Goal: Task Accomplishment & Management: Manage account settings

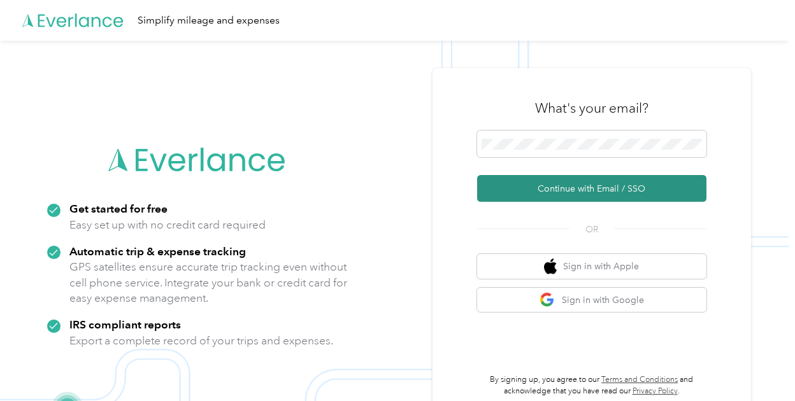
click at [575, 188] on button "Continue with Email / SSO" at bounding box center [591, 188] width 229 height 27
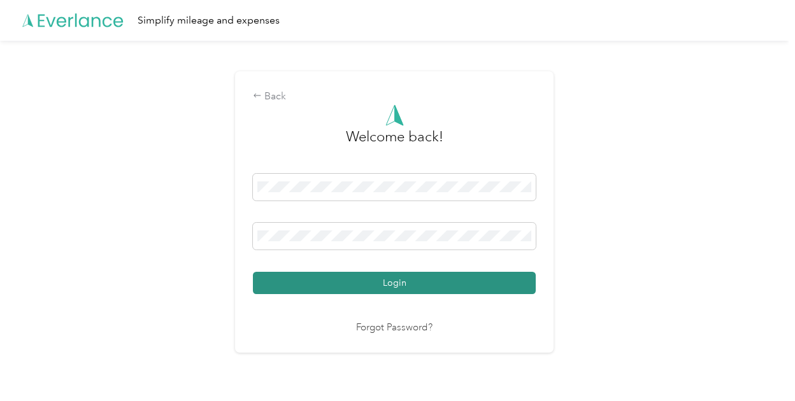
click at [370, 285] on button "Login" at bounding box center [394, 283] width 283 height 22
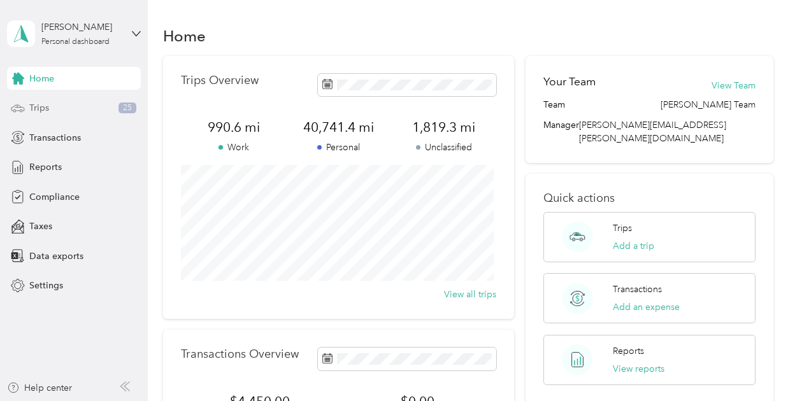
click at [37, 113] on span "Trips" at bounding box center [39, 107] width 20 height 13
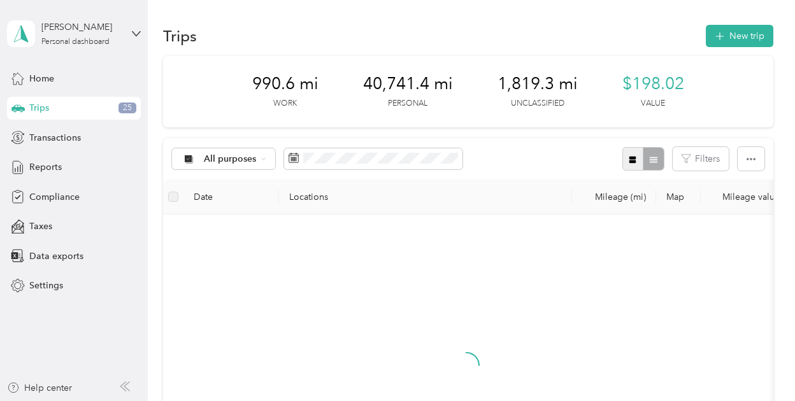
click at [628, 159] on icon "button" at bounding box center [632, 159] width 9 height 9
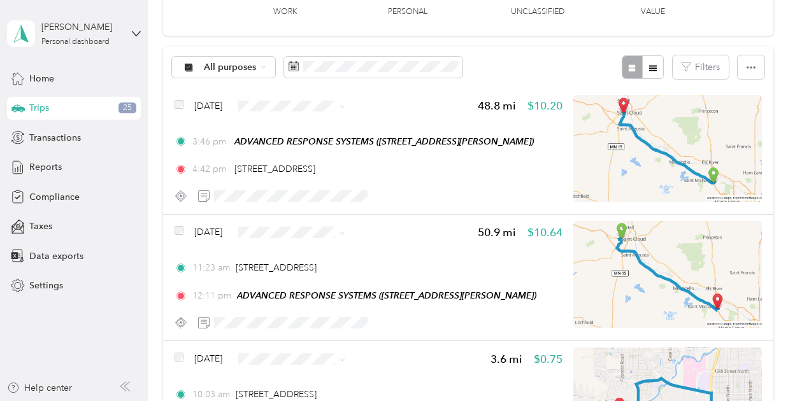
scroll to position [92, 0]
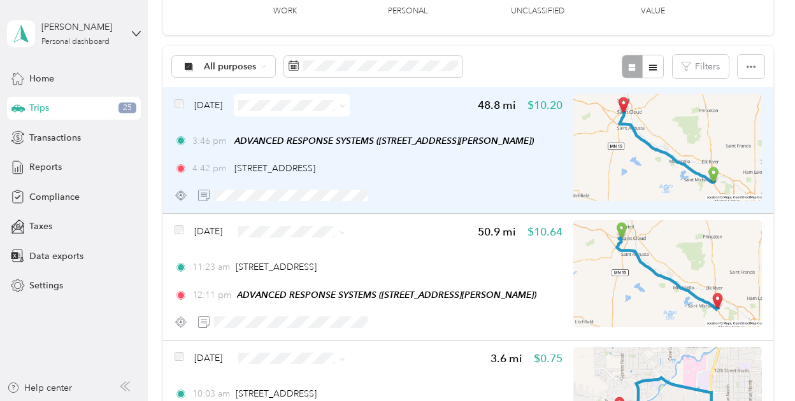
click at [345, 107] on icon at bounding box center [343, 106] width 6 height 6
click at [340, 144] on span "Personal" at bounding box center [323, 146] width 76 height 13
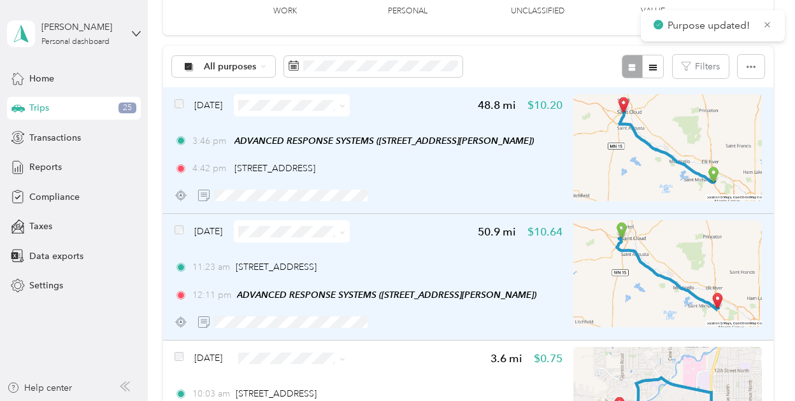
click at [345, 230] on icon at bounding box center [343, 233] width 6 height 6
click at [349, 270] on li "Personal" at bounding box center [312, 277] width 116 height 22
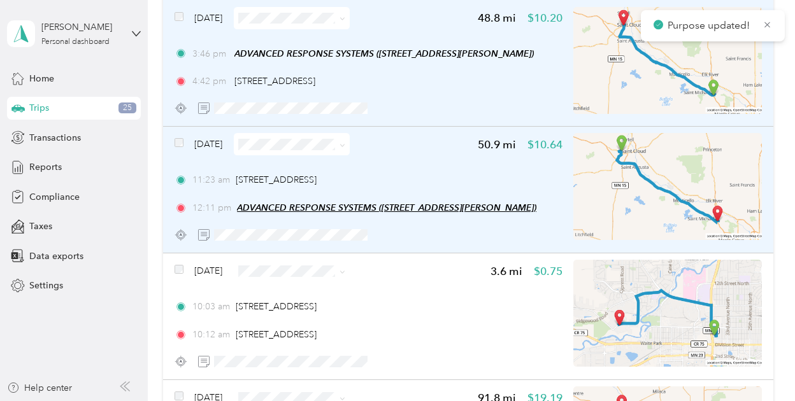
scroll to position [182, 0]
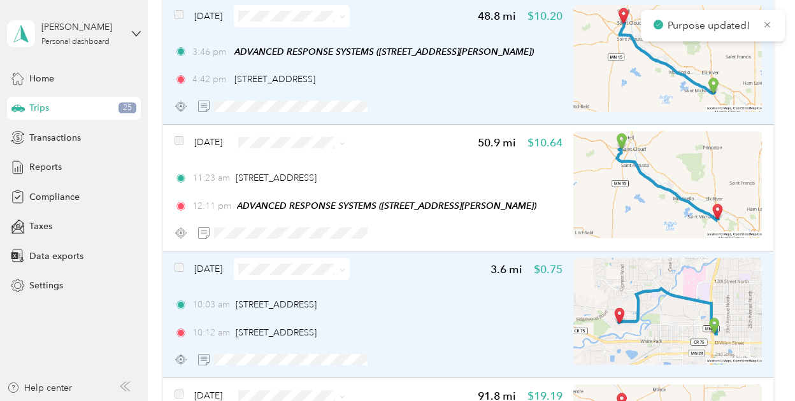
click at [345, 275] on span at bounding box center [340, 269] width 10 height 13
click at [345, 274] on span at bounding box center [340, 269] width 10 height 13
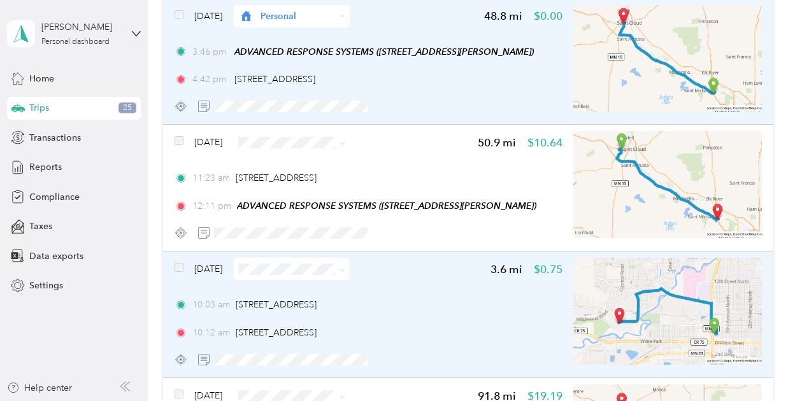
click at [345, 271] on icon at bounding box center [343, 271] width 6 height 6
click at [336, 310] on span "Personal" at bounding box center [323, 314] width 76 height 13
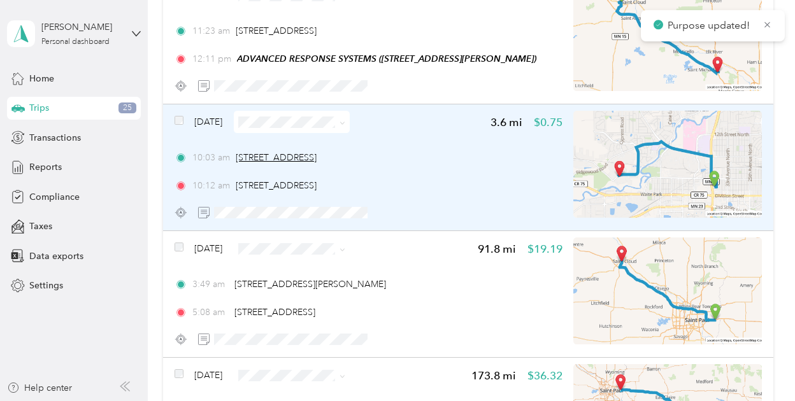
scroll to position [329, 0]
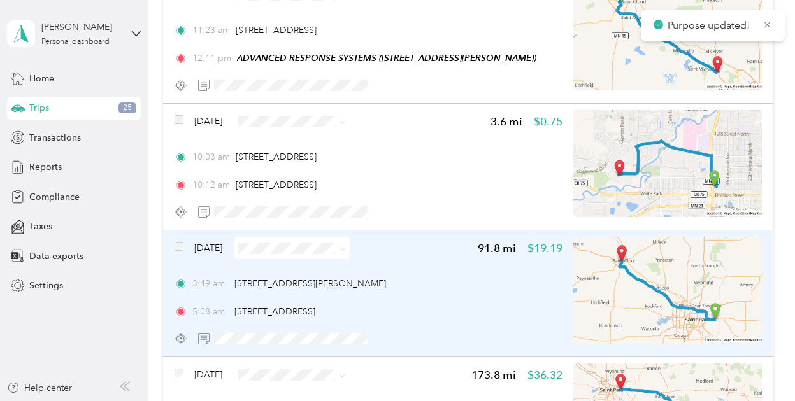
click at [345, 248] on icon at bounding box center [343, 250] width 6 height 6
click at [340, 294] on span "Personal" at bounding box center [323, 288] width 76 height 13
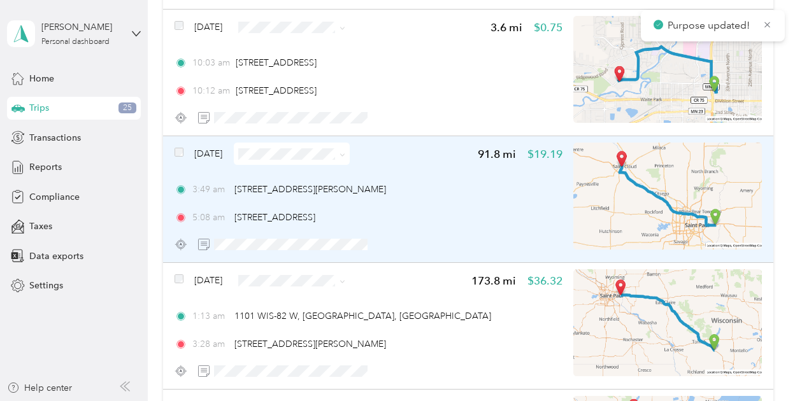
scroll to position [425, 0]
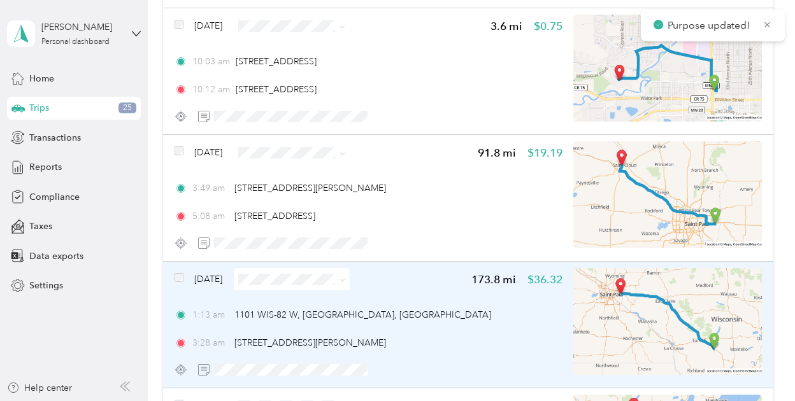
click at [345, 278] on icon at bounding box center [343, 281] width 6 height 6
click at [340, 333] on li "Personal" at bounding box center [312, 325] width 116 height 22
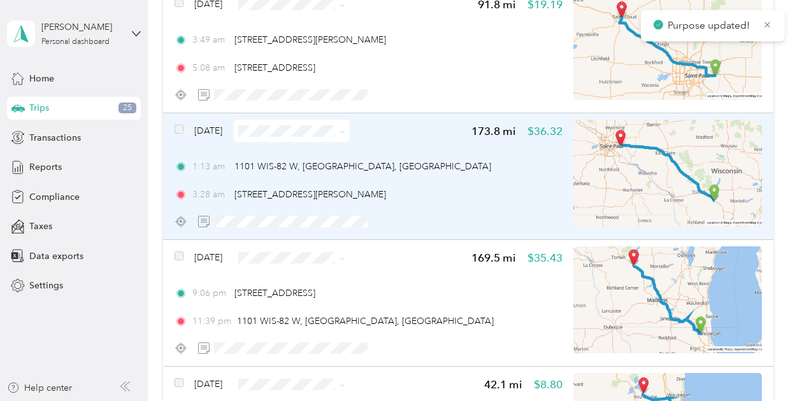
scroll to position [574, 0]
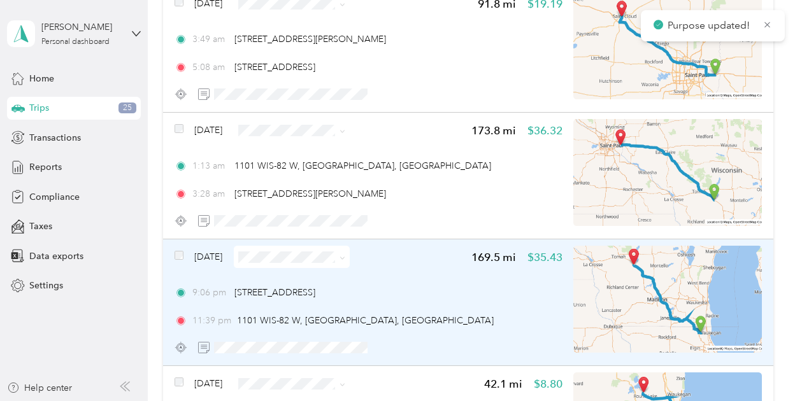
click at [345, 257] on icon at bounding box center [343, 259] width 6 height 6
click at [349, 308] on li "Personal" at bounding box center [312, 302] width 116 height 22
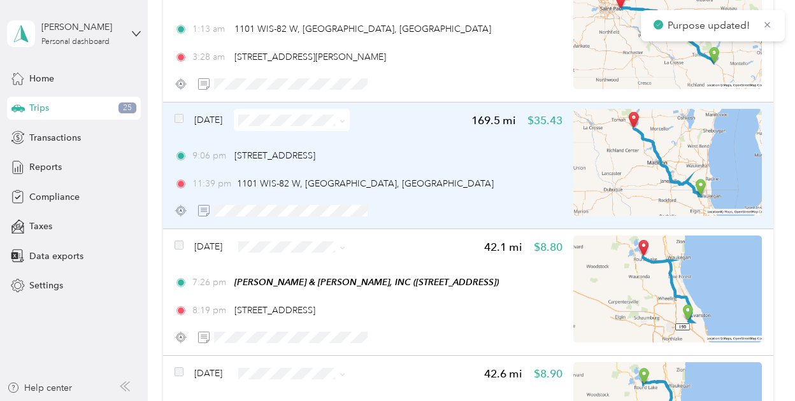
scroll to position [712, 0]
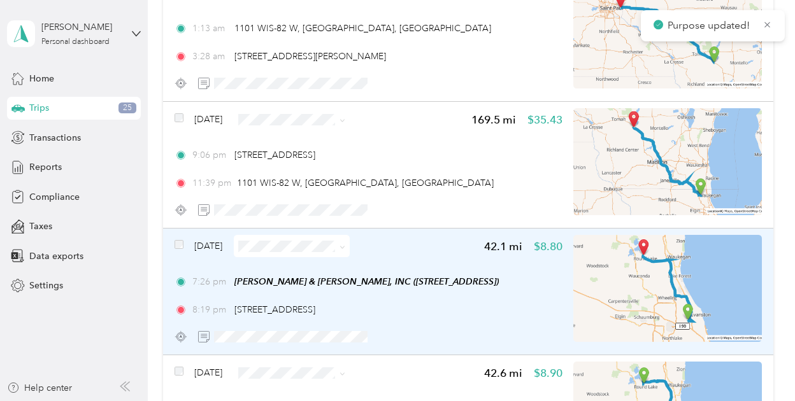
click at [345, 247] on icon at bounding box center [343, 248] width 6 height 6
click at [347, 294] on li "Personal" at bounding box center [312, 291] width 116 height 22
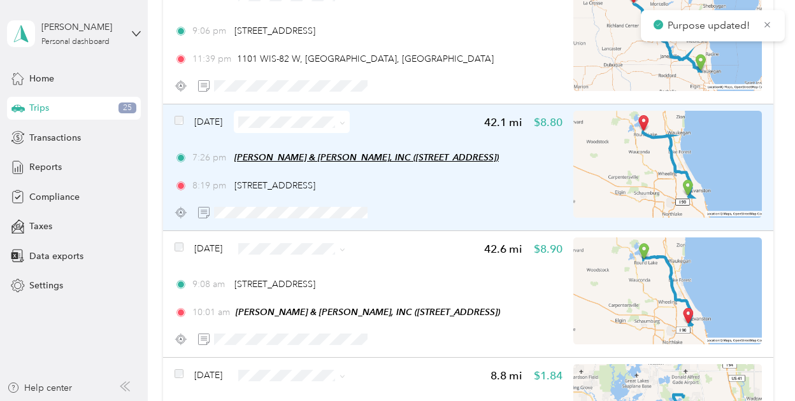
scroll to position [838, 0]
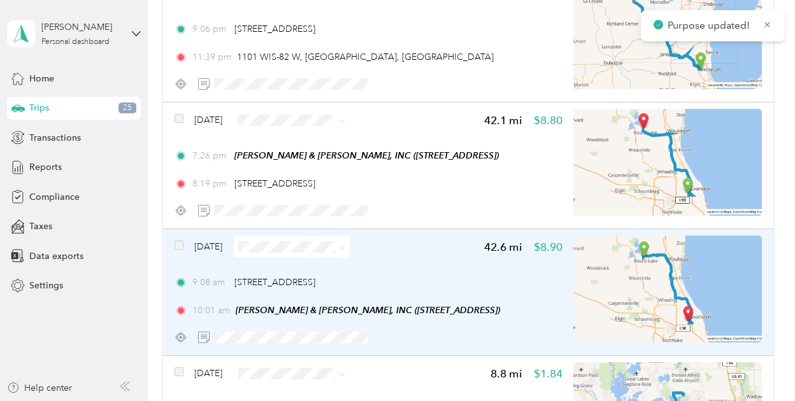
click at [345, 250] on icon at bounding box center [343, 248] width 6 height 6
click at [343, 281] on li "Personal" at bounding box center [312, 292] width 116 height 22
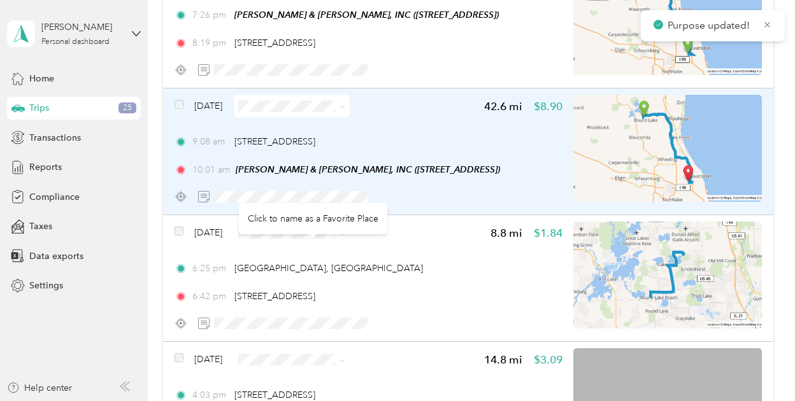
scroll to position [984, 0]
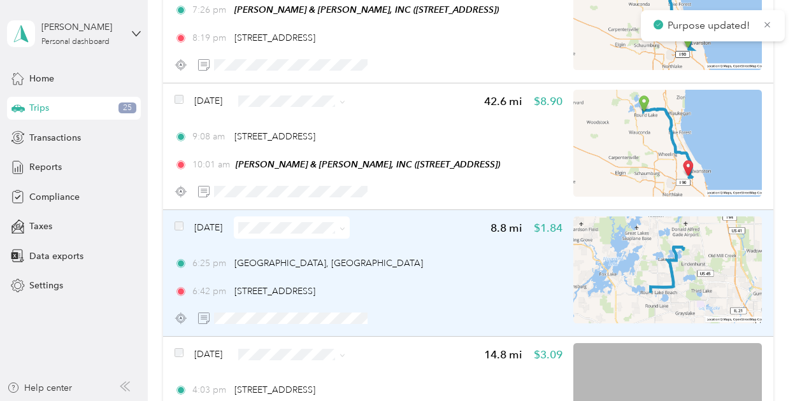
click at [345, 229] on icon at bounding box center [343, 229] width 6 height 6
click at [345, 269] on span "Personal" at bounding box center [323, 272] width 76 height 13
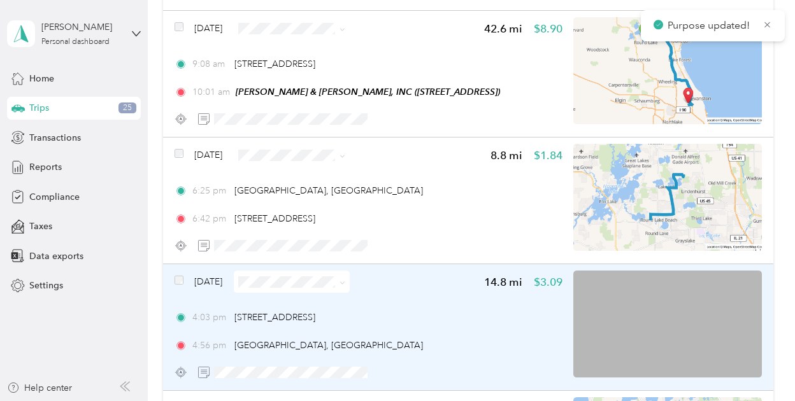
click at [345, 284] on icon at bounding box center [343, 283] width 6 height 6
click at [347, 326] on span "Personal" at bounding box center [323, 327] width 76 height 13
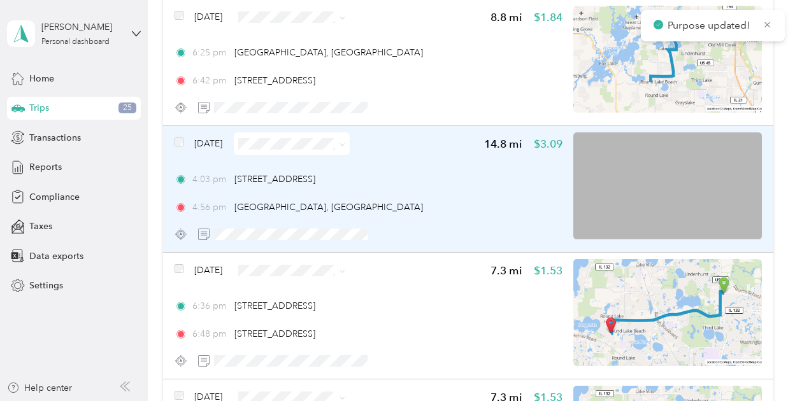
scroll to position [1197, 0]
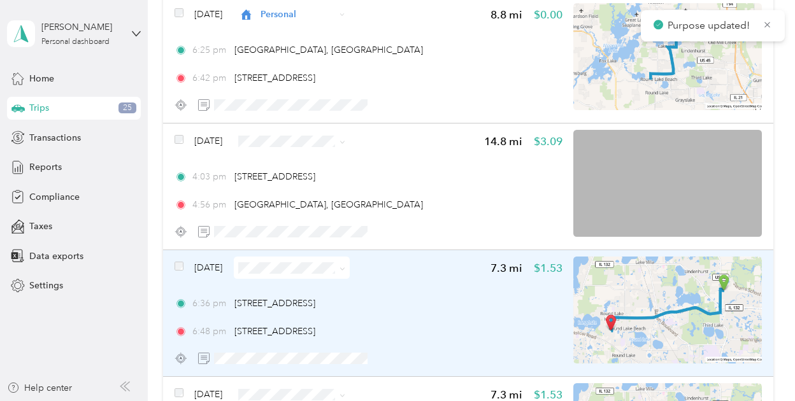
click at [345, 264] on span at bounding box center [343, 268] width 6 height 11
click at [345, 270] on icon at bounding box center [343, 269] width 6 height 6
click at [354, 304] on li "Personal" at bounding box center [318, 310] width 116 height 22
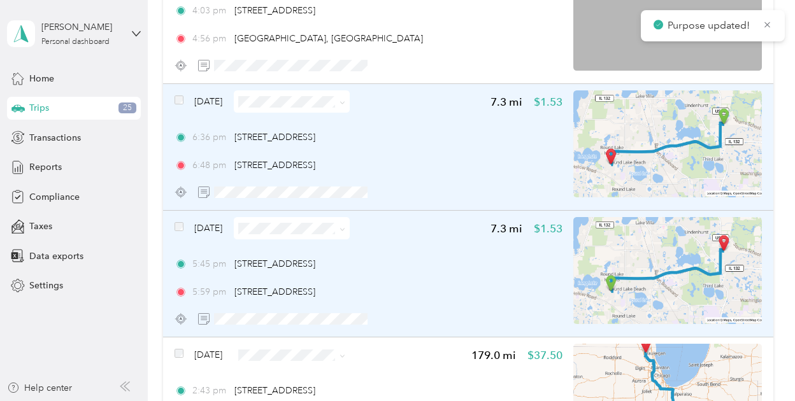
scroll to position [1364, 0]
click at [345, 230] on icon at bounding box center [343, 229] width 6 height 6
click at [361, 271] on span "Personal" at bounding box center [329, 272] width 76 height 13
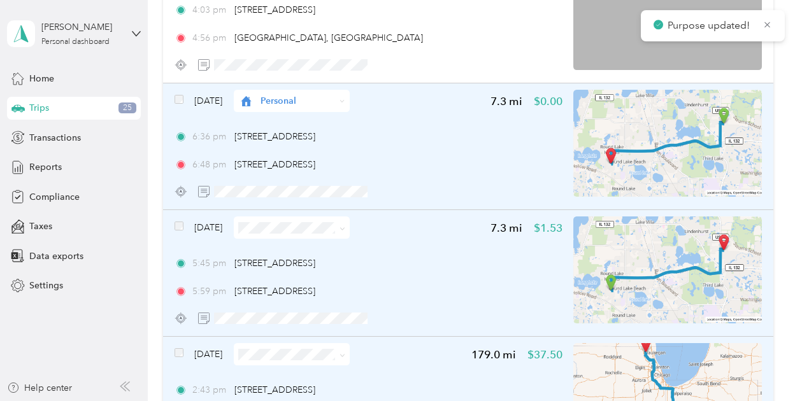
click at [345, 350] on span at bounding box center [343, 354] width 6 height 11
click at [345, 357] on icon at bounding box center [343, 356] width 6 height 6
click at [334, 335] on li "Personal" at bounding box center [318, 330] width 116 height 22
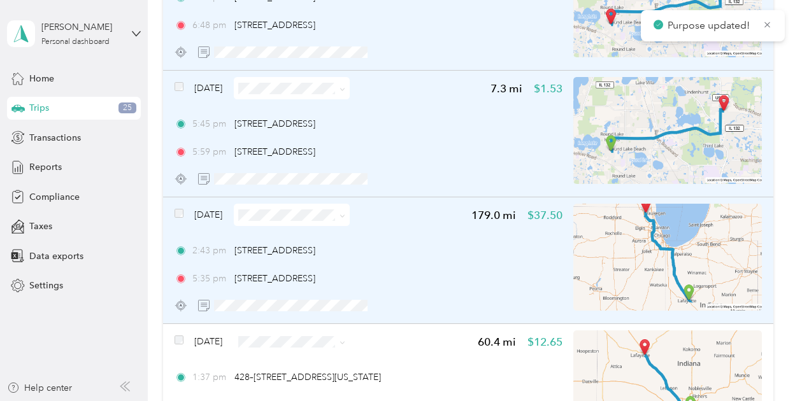
scroll to position [1509, 0]
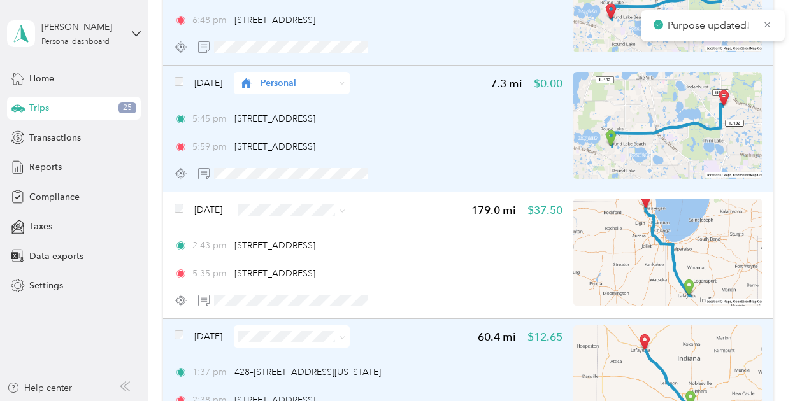
click at [345, 341] on span at bounding box center [343, 336] width 6 height 11
click at [345, 338] on icon at bounding box center [343, 338] width 6 height 6
click at [336, 376] on span "Personal" at bounding box center [329, 382] width 76 height 13
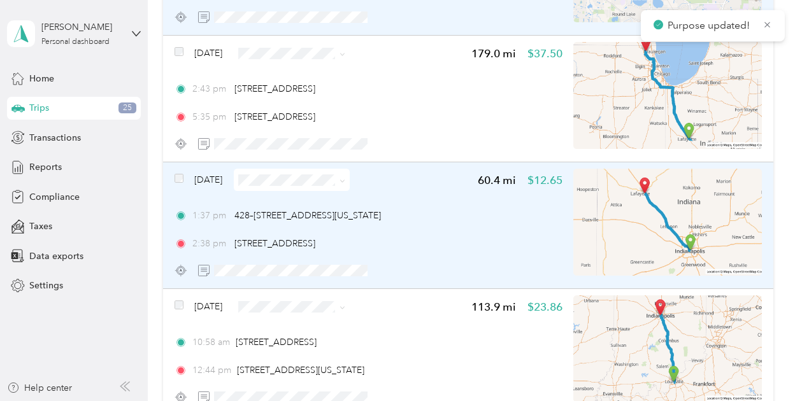
scroll to position [1668, 0]
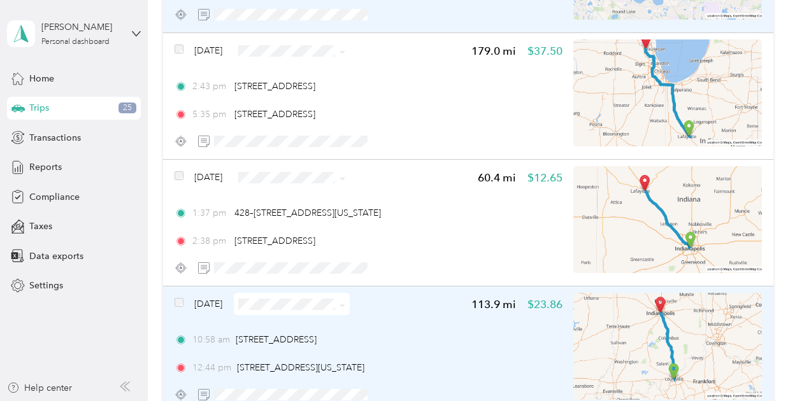
click at [345, 307] on icon at bounding box center [343, 306] width 6 height 6
click at [353, 343] on span "Personal" at bounding box center [329, 349] width 76 height 13
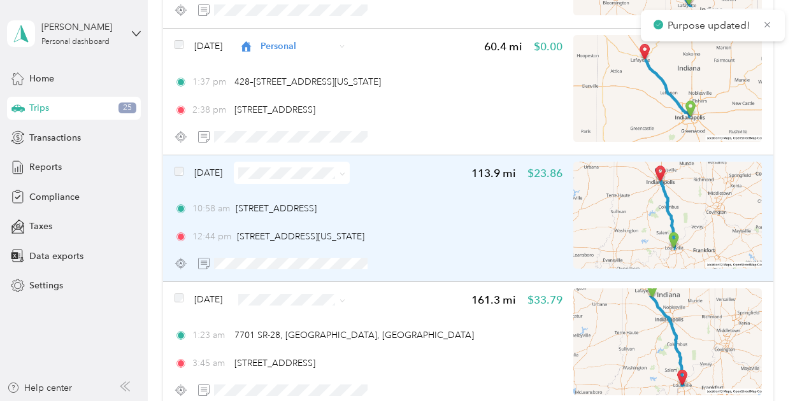
scroll to position [1803, 0]
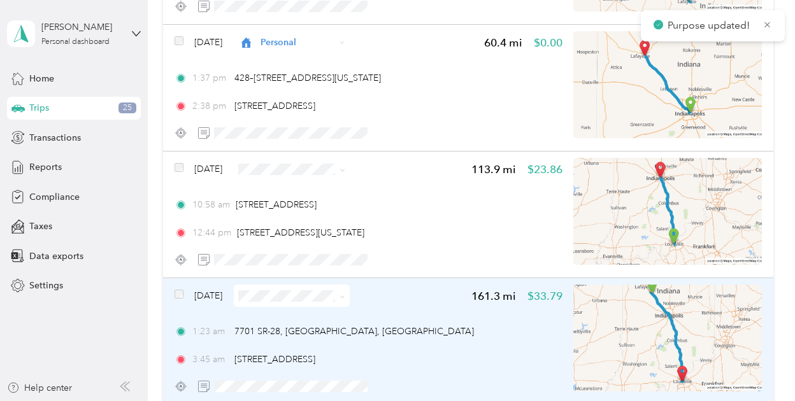
click at [350, 298] on span at bounding box center [292, 296] width 116 height 22
click at [345, 298] on icon at bounding box center [343, 297] width 6 height 6
click at [345, 338] on span "Personal" at bounding box center [329, 341] width 76 height 13
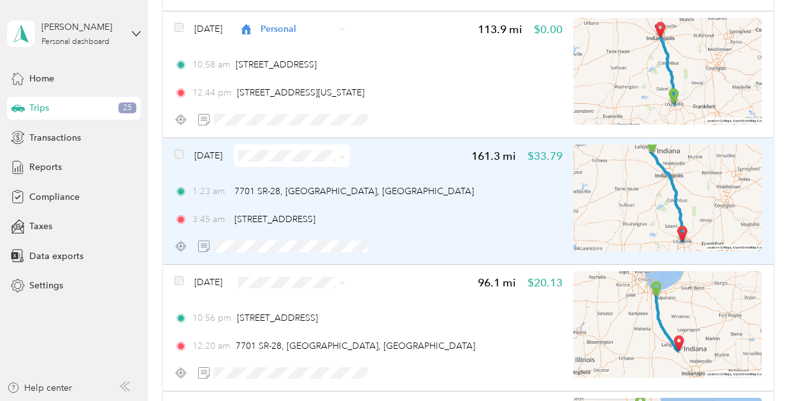
scroll to position [1945, 0]
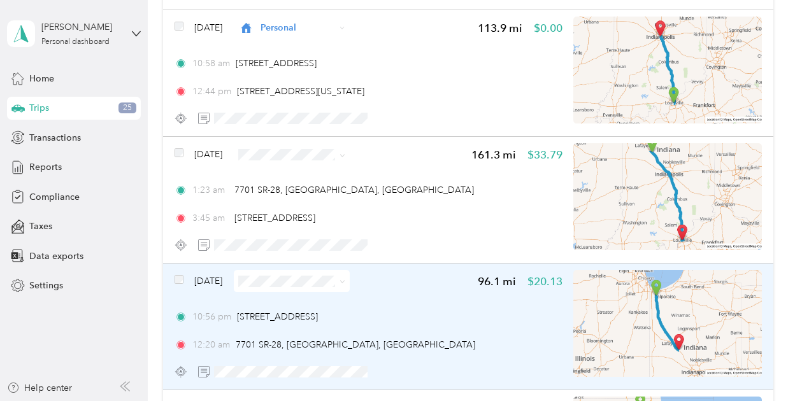
click at [345, 282] on icon at bounding box center [343, 282] width 6 height 6
click at [352, 326] on span "Personal" at bounding box center [329, 327] width 76 height 13
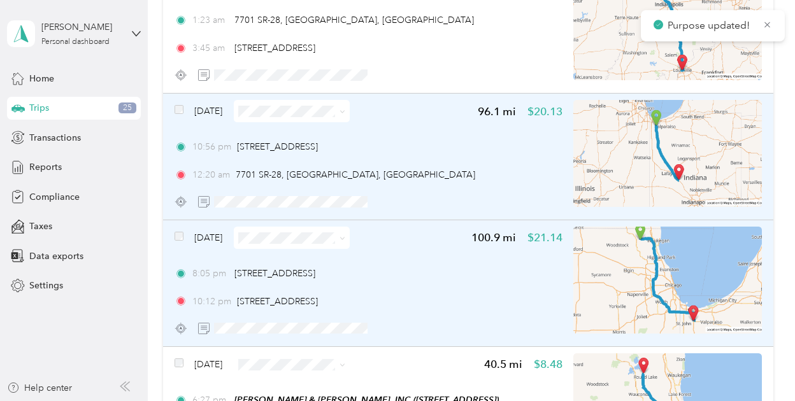
scroll to position [2116, 0]
click at [345, 239] on icon at bounding box center [343, 238] width 6 height 6
click at [358, 277] on span "Personal" at bounding box center [329, 283] width 76 height 13
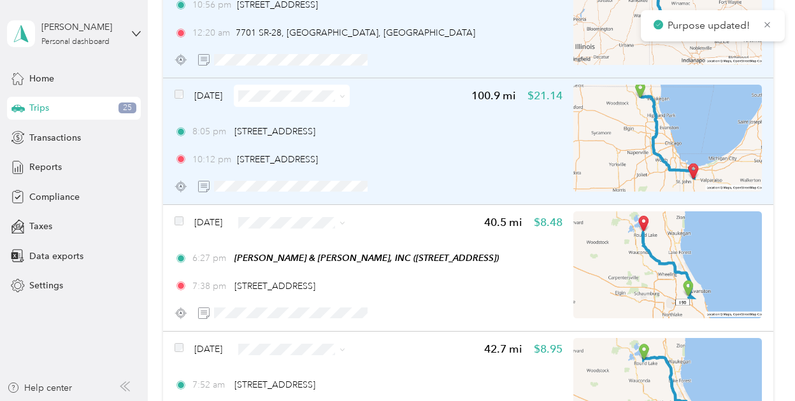
scroll to position [2263, 0]
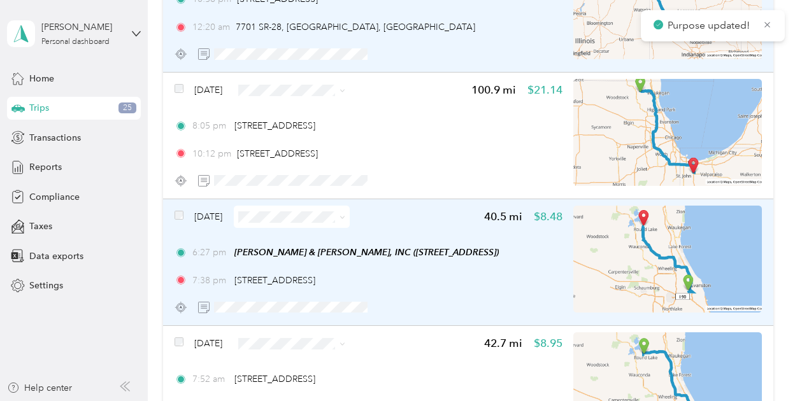
click at [345, 218] on icon at bounding box center [343, 218] width 6 height 6
click at [354, 264] on li "Personal" at bounding box center [318, 262] width 116 height 22
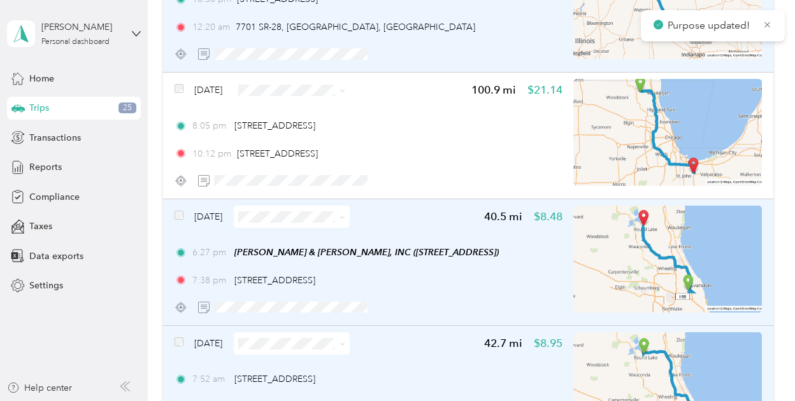
click at [350, 345] on span at bounding box center [292, 344] width 116 height 22
click at [345, 345] on icon at bounding box center [343, 345] width 6 height 6
click at [362, 378] on li "Personal" at bounding box center [318, 389] width 116 height 22
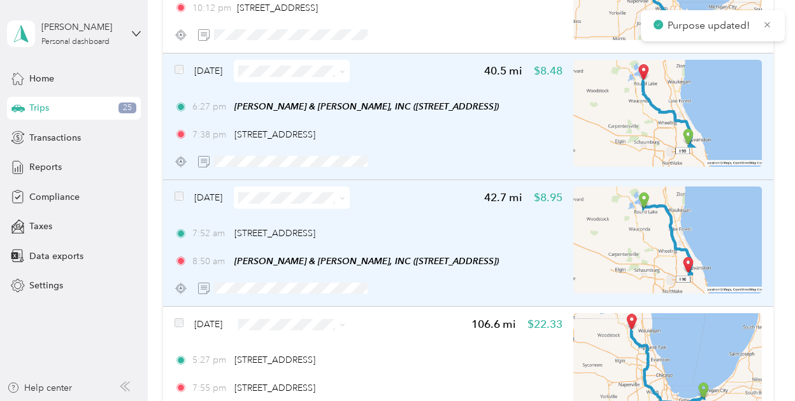
scroll to position [2411, 0]
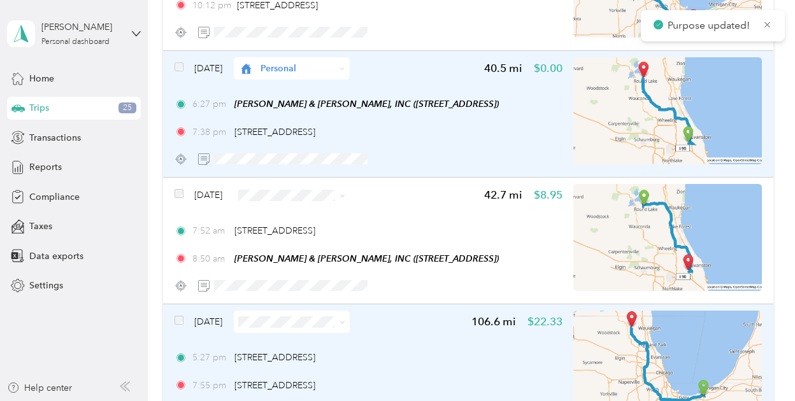
click at [345, 322] on icon at bounding box center [343, 323] width 6 height 6
click at [354, 360] on li "Personal" at bounding box center [318, 364] width 116 height 22
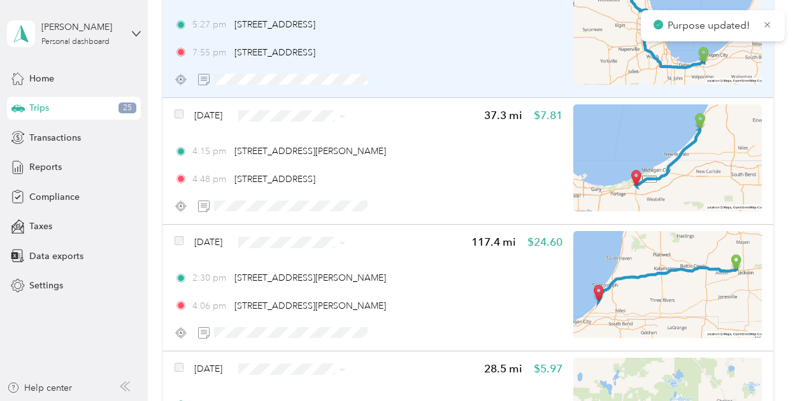
scroll to position [2746, 0]
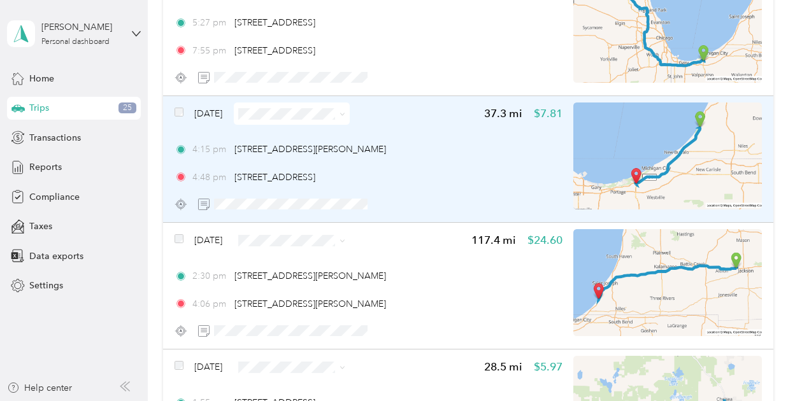
click at [344, 115] on icon at bounding box center [342, 114] width 4 height 3
click at [350, 165] on li "Personal" at bounding box center [318, 157] width 116 height 22
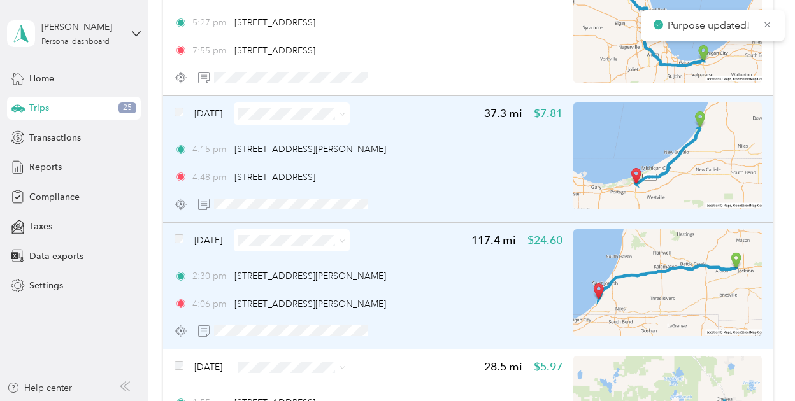
click at [345, 240] on icon at bounding box center [343, 241] width 6 height 6
click at [347, 287] on span "Personal" at bounding box center [329, 284] width 76 height 13
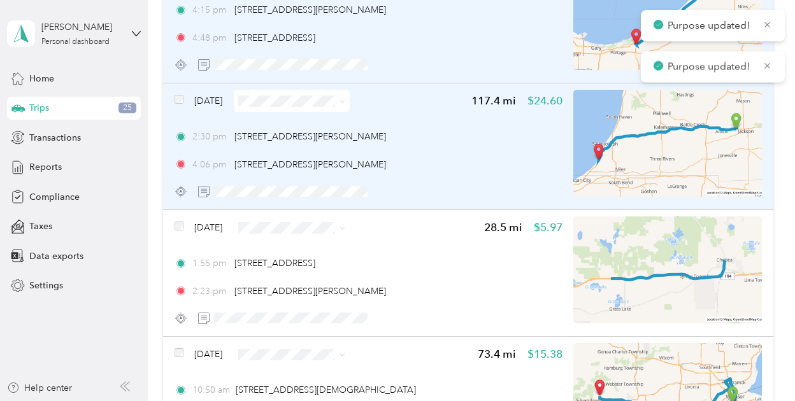
scroll to position [2891, 0]
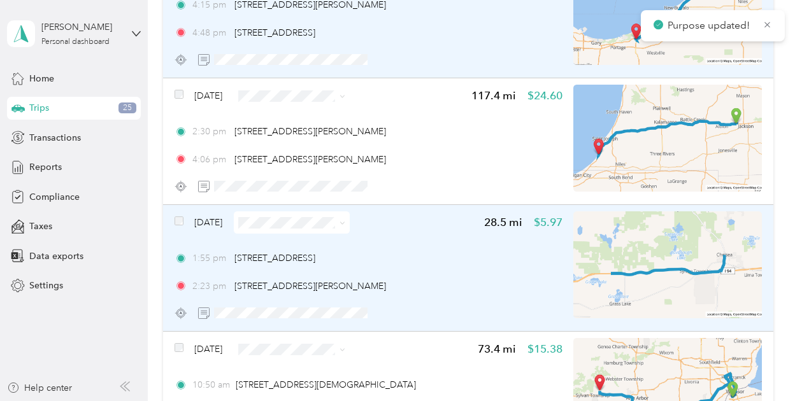
click at [345, 223] on icon at bounding box center [343, 223] width 6 height 6
click at [354, 270] on li "Personal" at bounding box center [318, 268] width 116 height 22
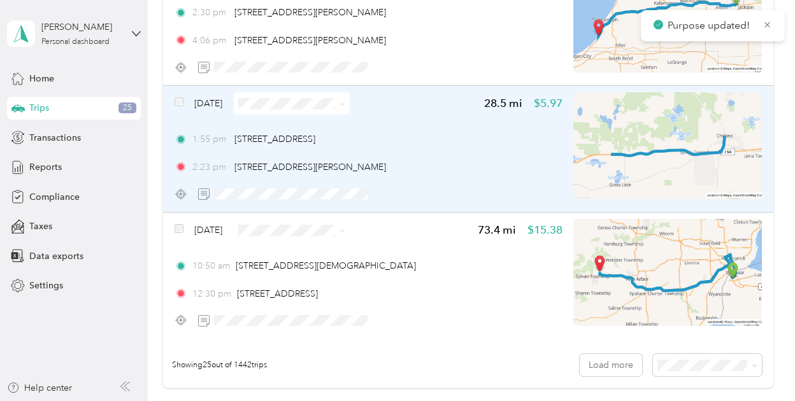
scroll to position [3012, 0]
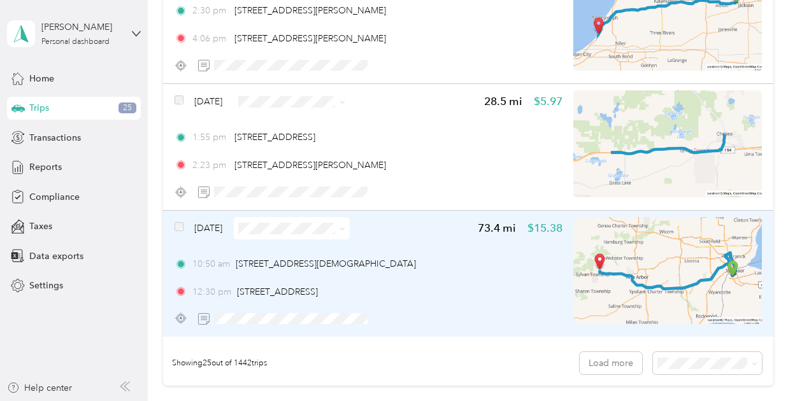
click at [345, 229] on icon at bounding box center [343, 229] width 6 height 6
click at [345, 276] on li "Personal" at bounding box center [318, 271] width 116 height 22
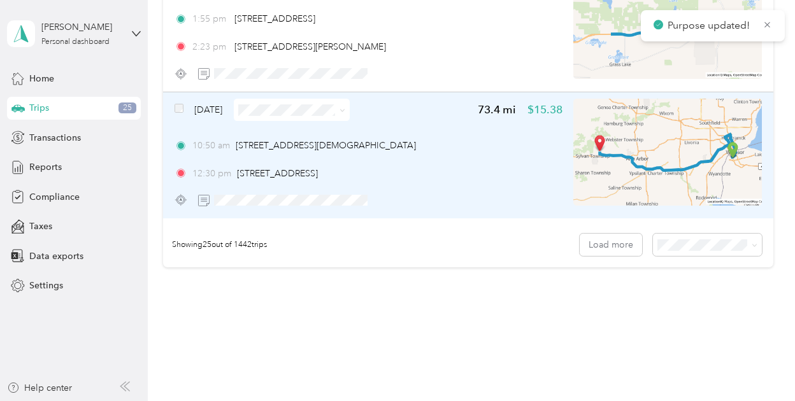
scroll to position [3133, 0]
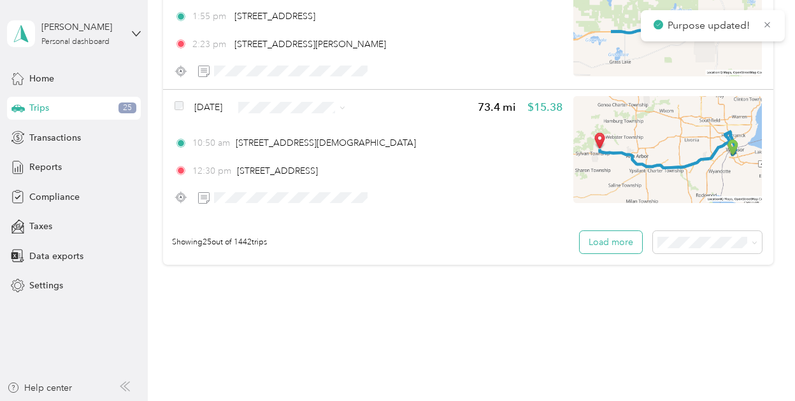
click at [595, 240] on button "Load more" at bounding box center [611, 242] width 62 height 22
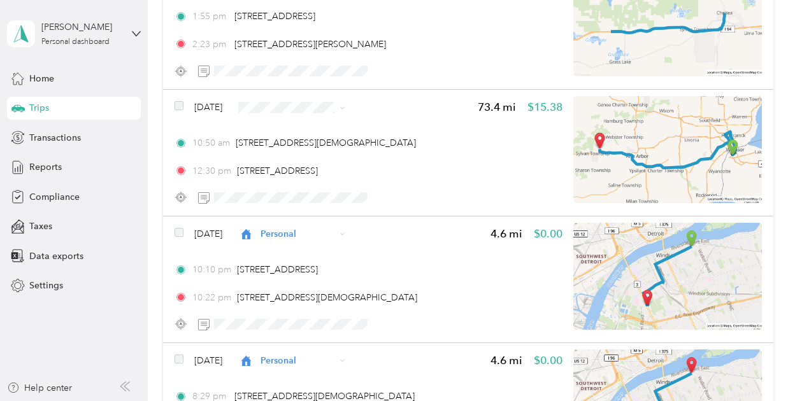
click at [345, 109] on icon at bounding box center [343, 108] width 6 height 6
click at [353, 149] on span "Personal" at bounding box center [329, 152] width 76 height 13
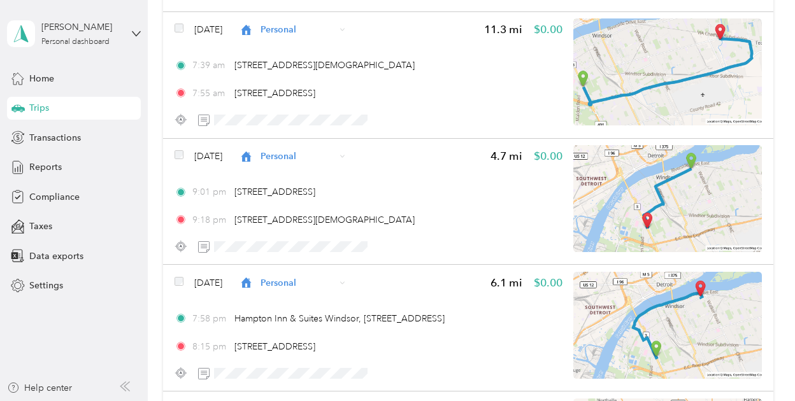
scroll to position [4050, 0]
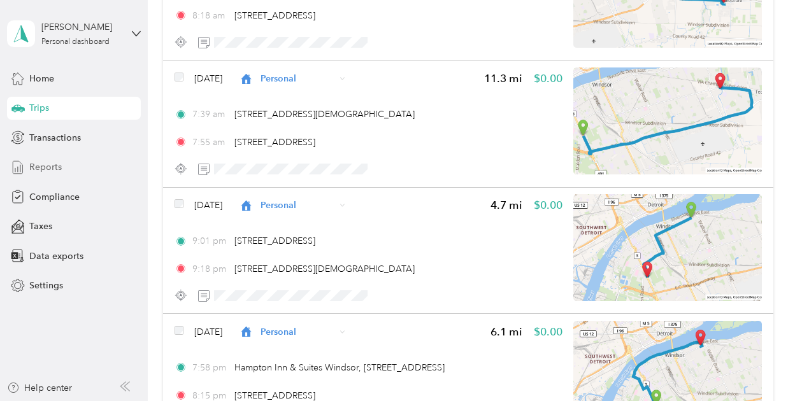
click at [43, 168] on span "Reports" at bounding box center [45, 167] width 32 height 13
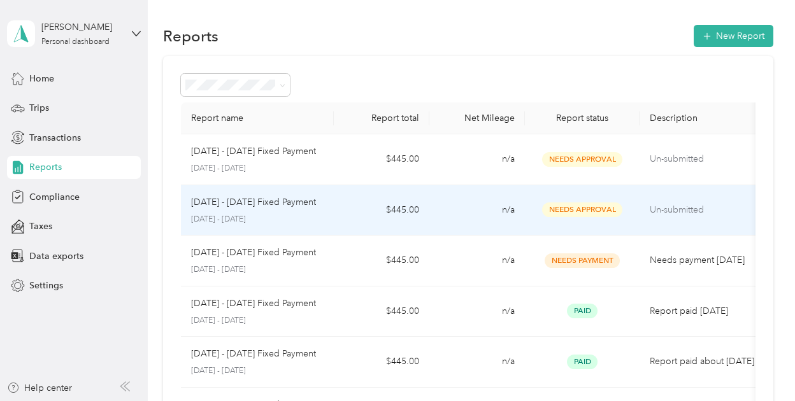
click at [566, 206] on span "Needs Approval" at bounding box center [582, 210] width 80 height 15
click at [568, 210] on span "Needs Approval" at bounding box center [582, 210] width 80 height 15
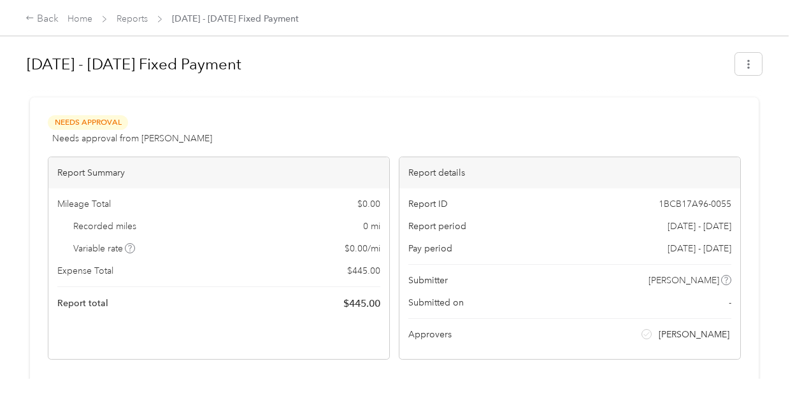
click at [89, 119] on span "Needs Approval" at bounding box center [88, 122] width 80 height 15
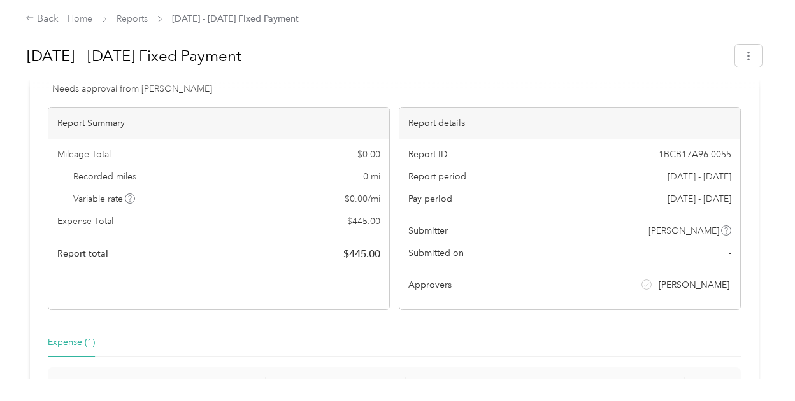
scroll to position [46, 0]
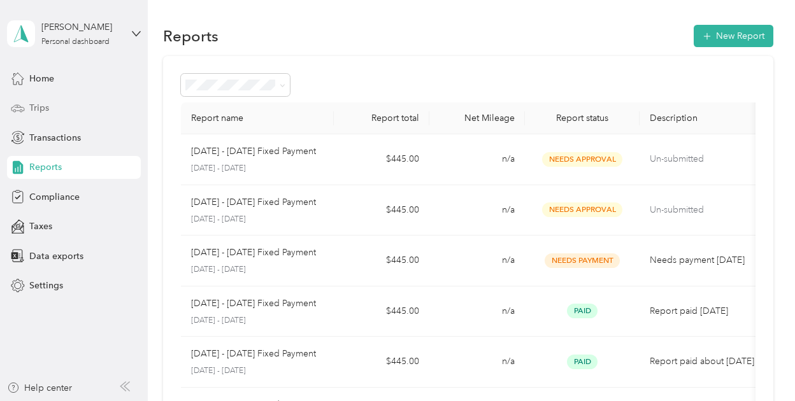
click at [47, 110] on span "Trips" at bounding box center [39, 107] width 20 height 13
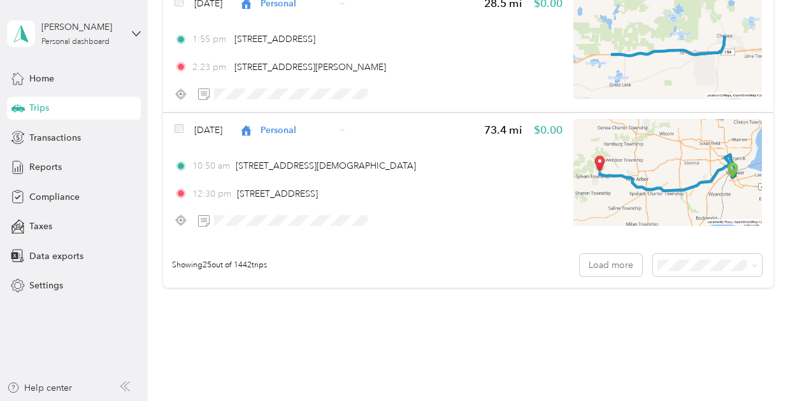
scroll to position [3172, 0]
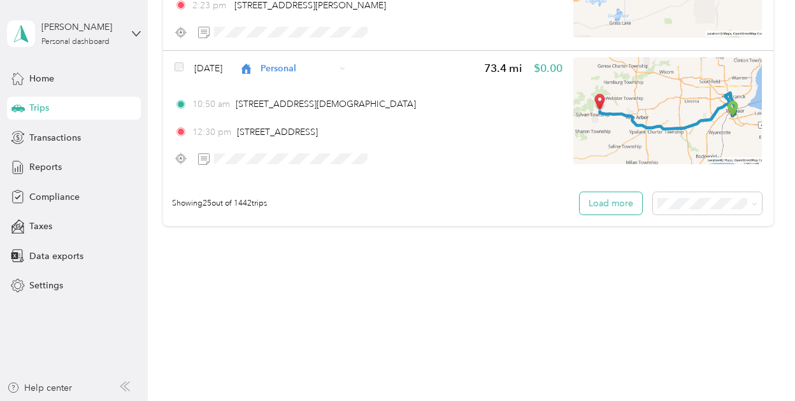
click at [612, 207] on button "Load more" at bounding box center [611, 203] width 62 height 22
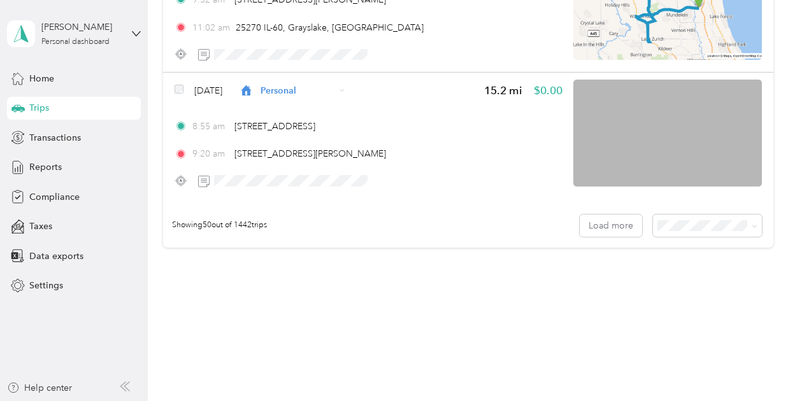
scroll to position [6342, 0]
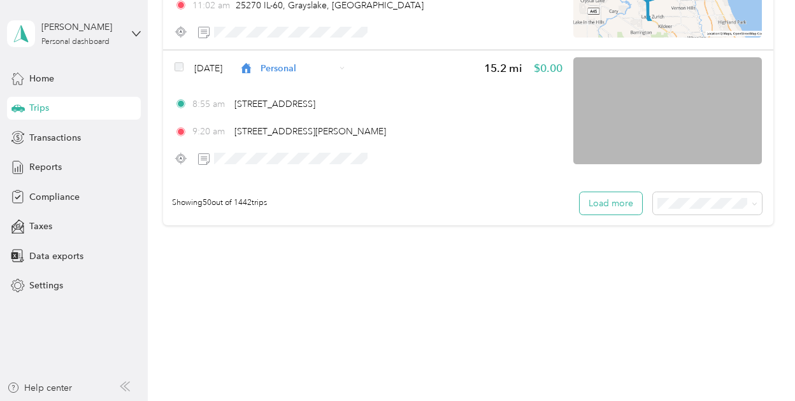
click at [607, 205] on button "Load more" at bounding box center [611, 203] width 62 height 22
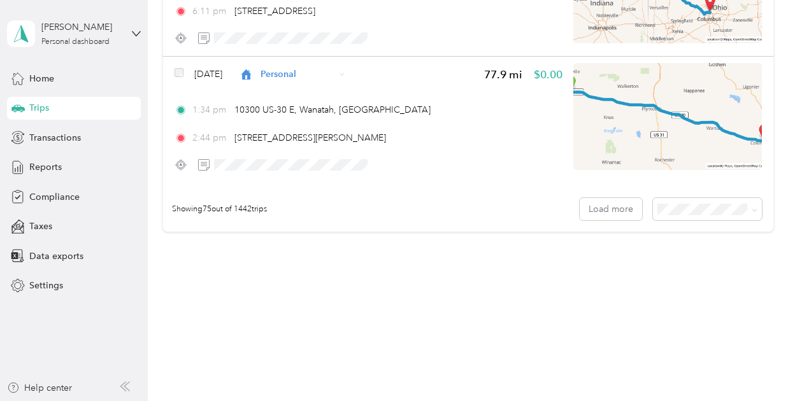
scroll to position [9507, 0]
click at [617, 213] on button "Load more" at bounding box center [611, 209] width 62 height 22
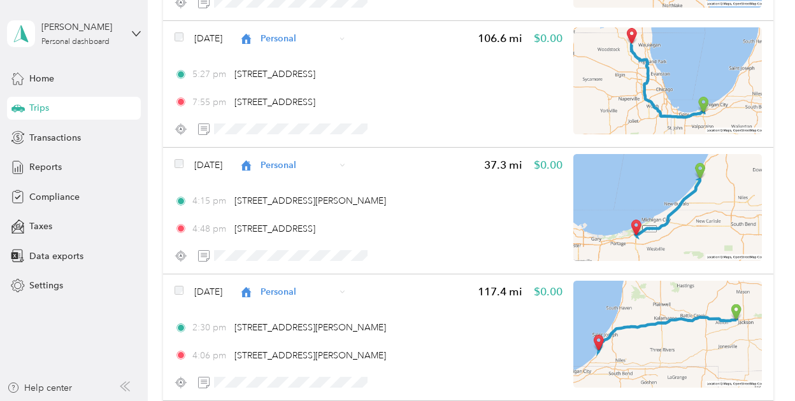
scroll to position [2676, 0]
